Goal: Check status: Check status

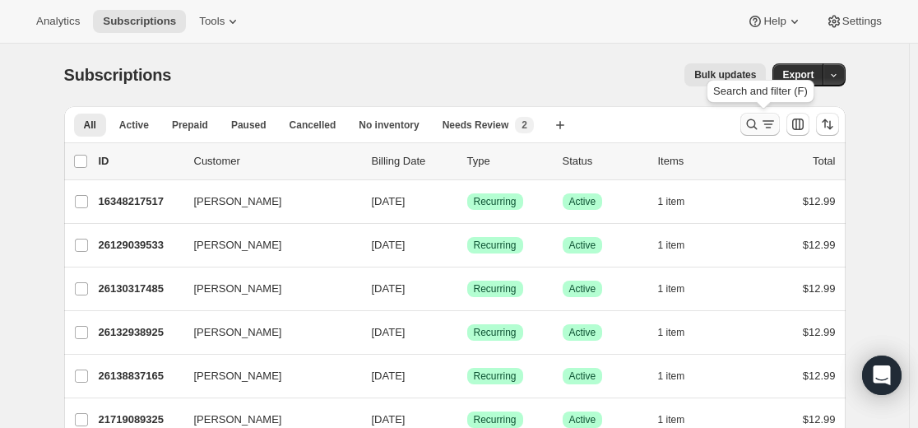
click at [753, 127] on icon "Search and filter results" at bounding box center [752, 124] width 16 height 16
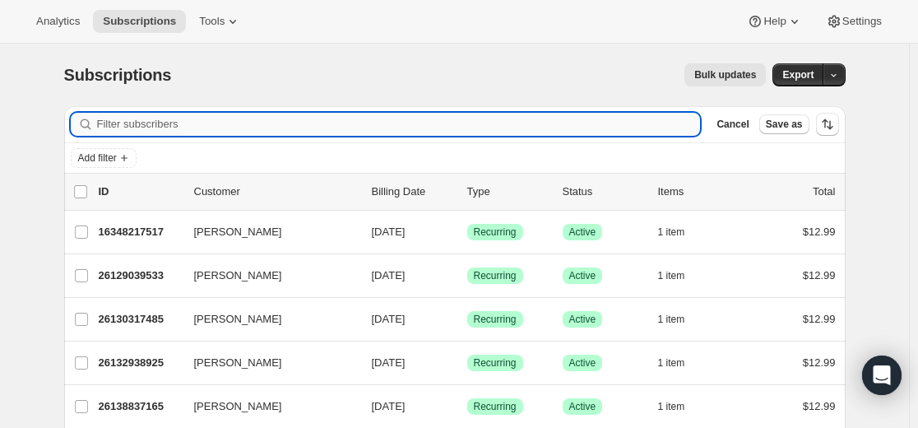
click at [491, 118] on input "Filter subscribers" at bounding box center [399, 124] width 604 height 23
type input "[EMAIL_ADDRESS][DOMAIN_NAME]"
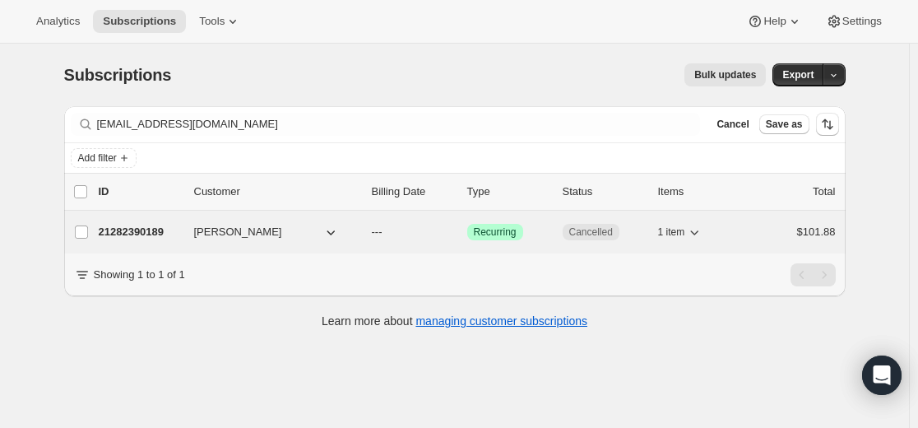
click at [160, 230] on p "21282390189" at bounding box center [140, 232] width 82 height 16
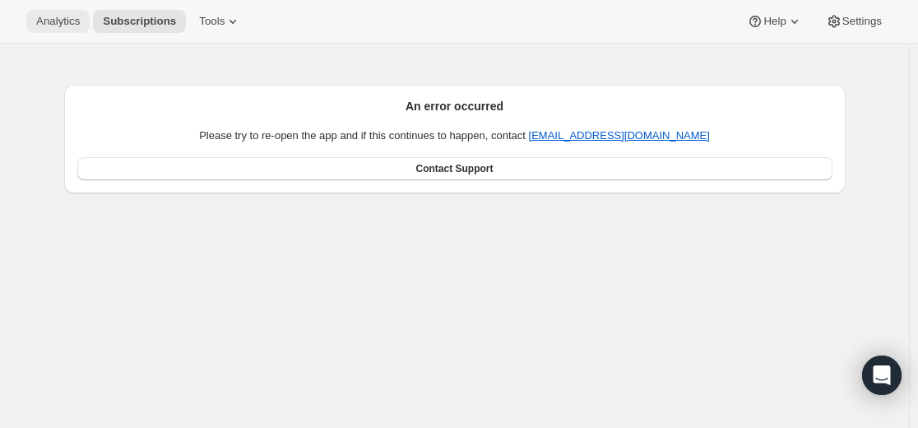
click at [56, 22] on span "Analytics" at bounding box center [58, 21] width 44 height 13
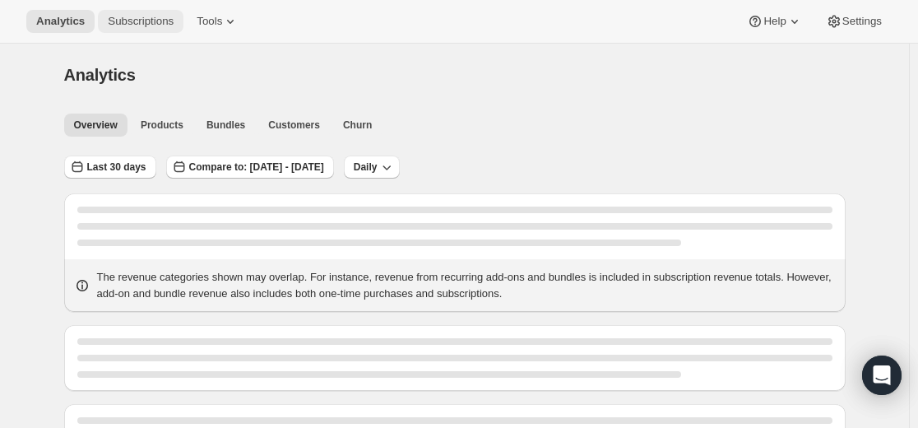
click at [137, 24] on span "Subscriptions" at bounding box center [141, 21] width 66 height 13
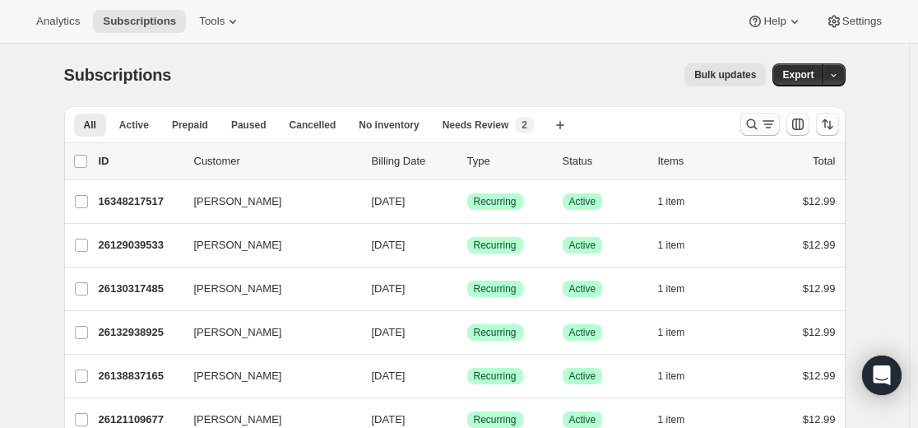
click at [754, 120] on icon "Search and filter results" at bounding box center [751, 124] width 11 height 11
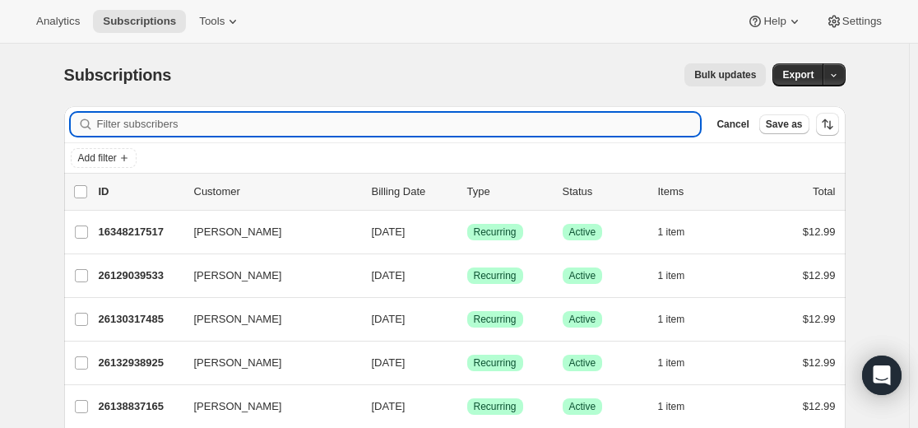
click at [509, 119] on input "Filter subscribers" at bounding box center [399, 124] width 604 height 23
type input "[EMAIL_ADDRESS][DOMAIN_NAME]"
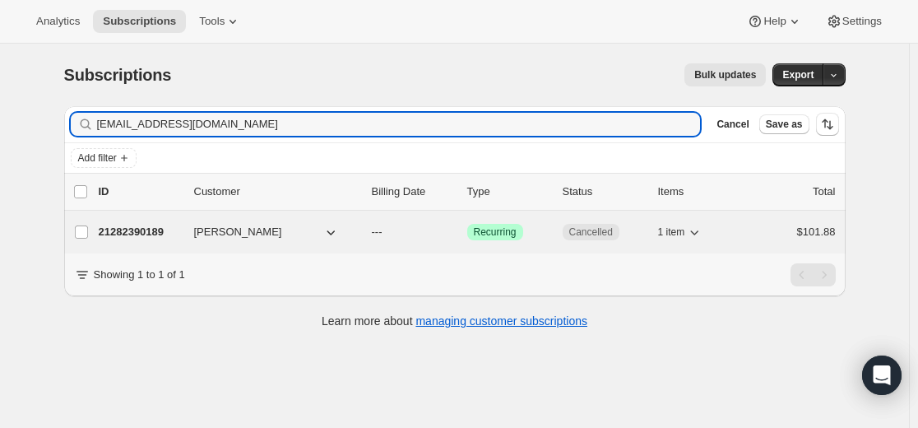
click at [156, 230] on p "21282390189" at bounding box center [140, 232] width 82 height 16
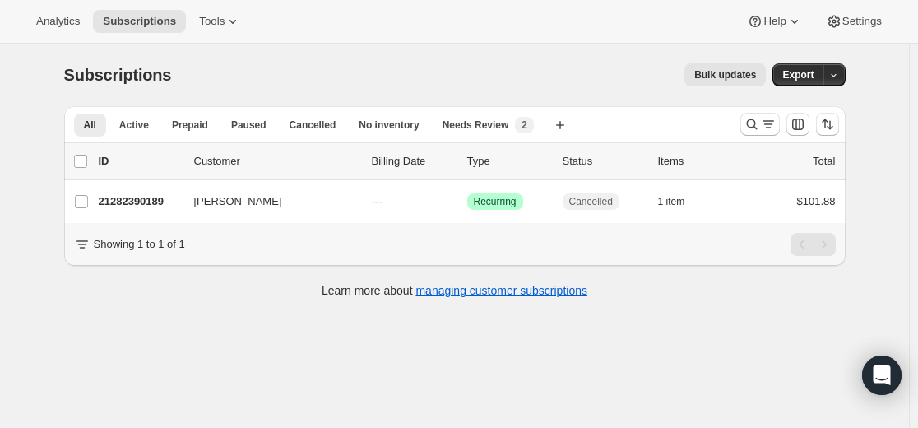
drag, startPoint x: 149, startPoint y: 200, endPoint x: 81, endPoint y: 351, distance: 165.4
click at [81, 351] on div "Subscriptions. This page is ready Subscriptions Bulk updates More actions Bulk …" at bounding box center [454, 258] width 909 height 428
